Goal: Browse casually: Explore the website without a specific task or goal

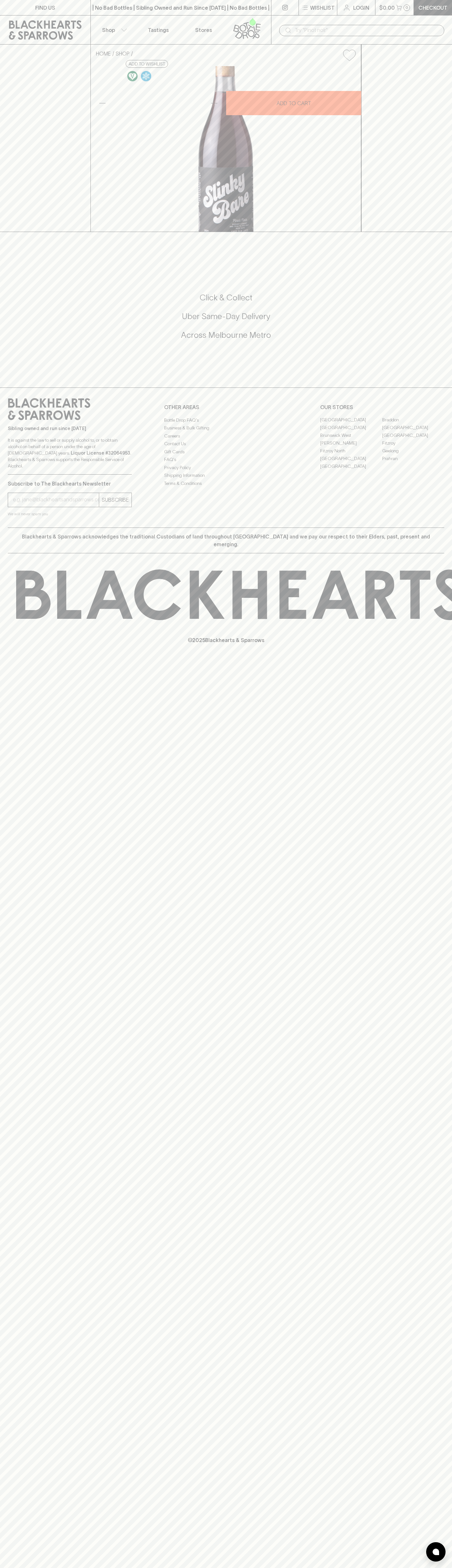
click at [287, 28] on icon at bounding box center [288, 30] width 5 height 5
click at [445, 976] on div "FIND US | No Bad Bottles | Sibling Owned and Run Since [DATE] | No Bad Bottles …" at bounding box center [226, 784] width 452 height 1568
click at [74, 1568] on html "FIND US | No Bad Bottles | Sibling Owned and Run Since [DATE] | No Bad Bottles …" at bounding box center [226, 784] width 452 height 1568
click at [16, 1556] on div "FIND US | No Bad Bottles | Sibling Owned and Run Since [DATE] | No Bad Bottles …" at bounding box center [226, 784] width 452 height 1568
